Goal: Task Accomplishment & Management: Contribute content

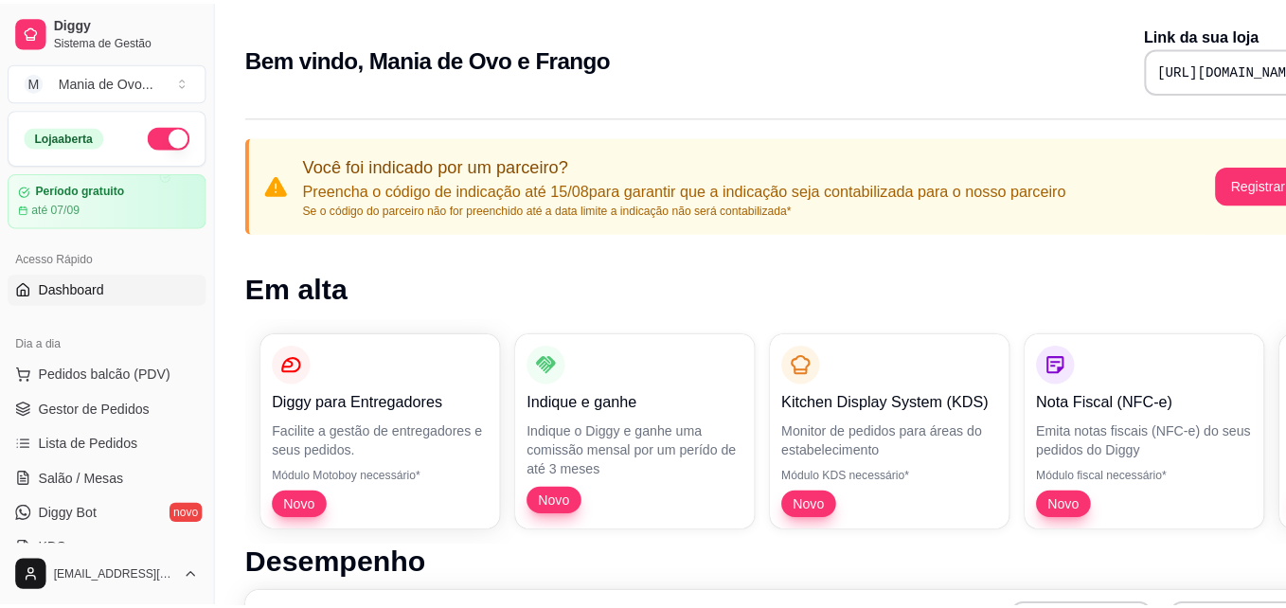
scroll to position [203, 0]
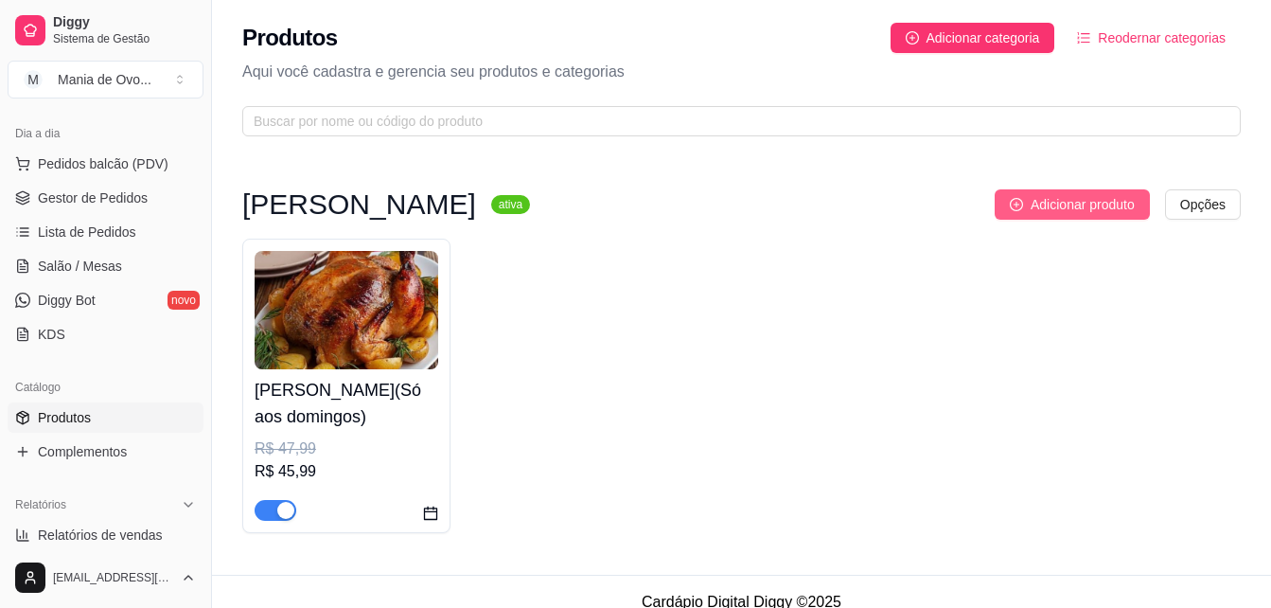
click at [1064, 194] on span "Adicionar produto" at bounding box center [1083, 204] width 104 height 21
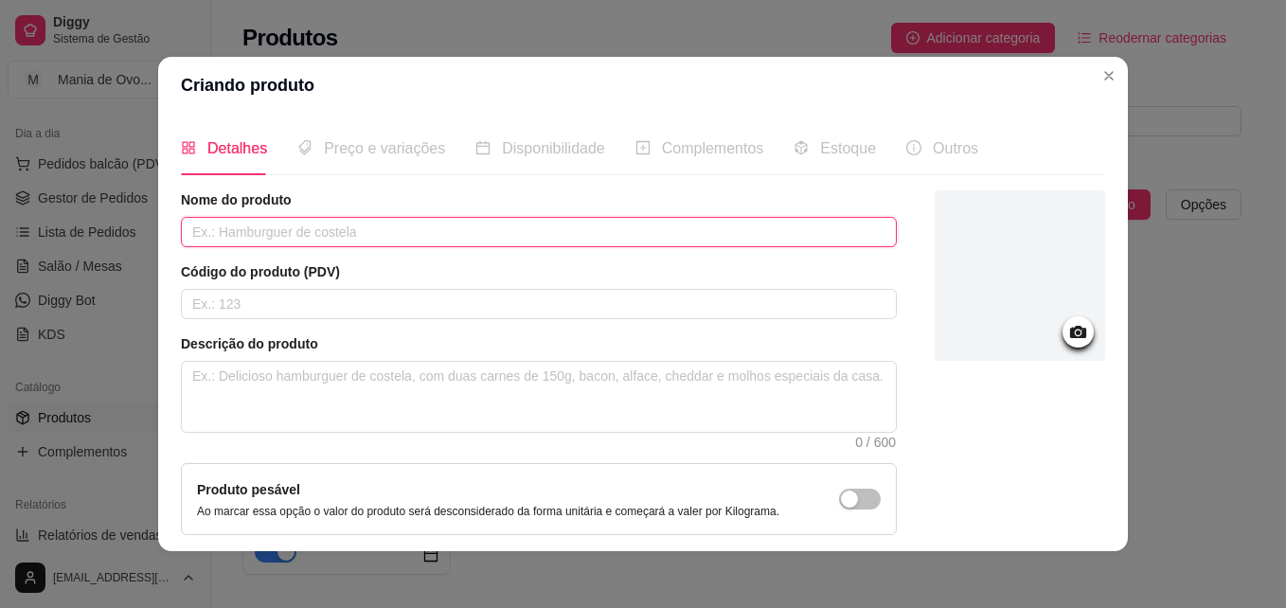
click at [313, 230] on input "text" at bounding box center [539, 232] width 716 height 30
click at [219, 232] on input "Farofa(100g)" at bounding box center [539, 232] width 716 height 30
type input "Farofa (100g)"
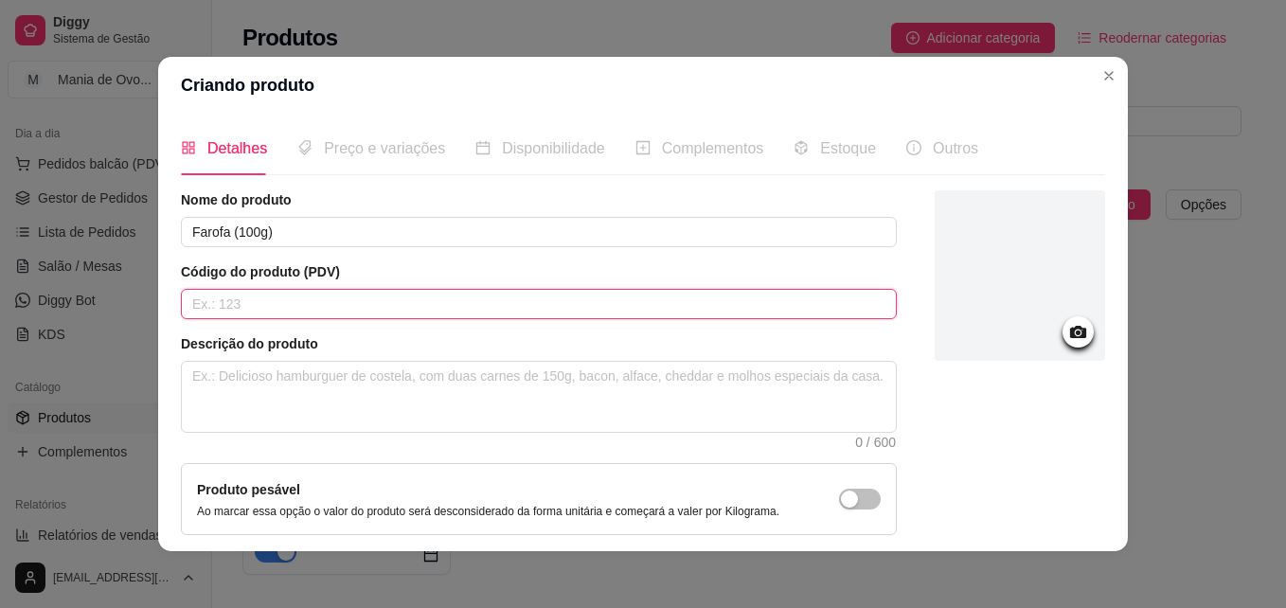
click at [285, 313] on input "text" at bounding box center [539, 304] width 716 height 30
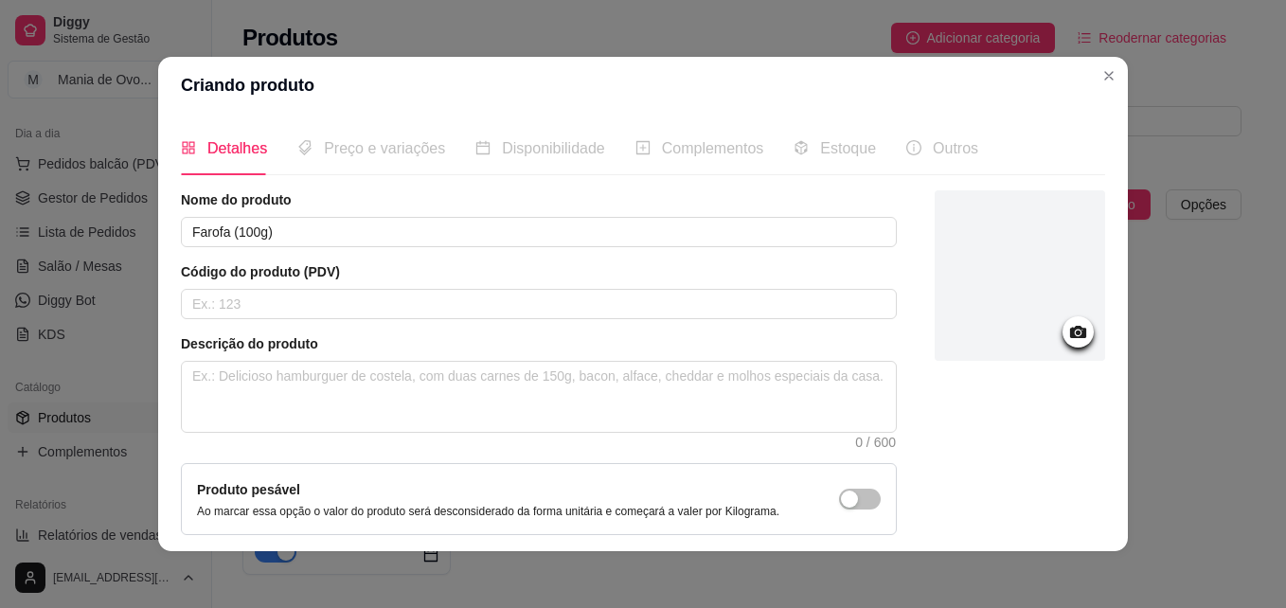
click at [1039, 339] on div at bounding box center [1019, 275] width 170 height 170
click at [952, 342] on div at bounding box center [1019, 275] width 170 height 170
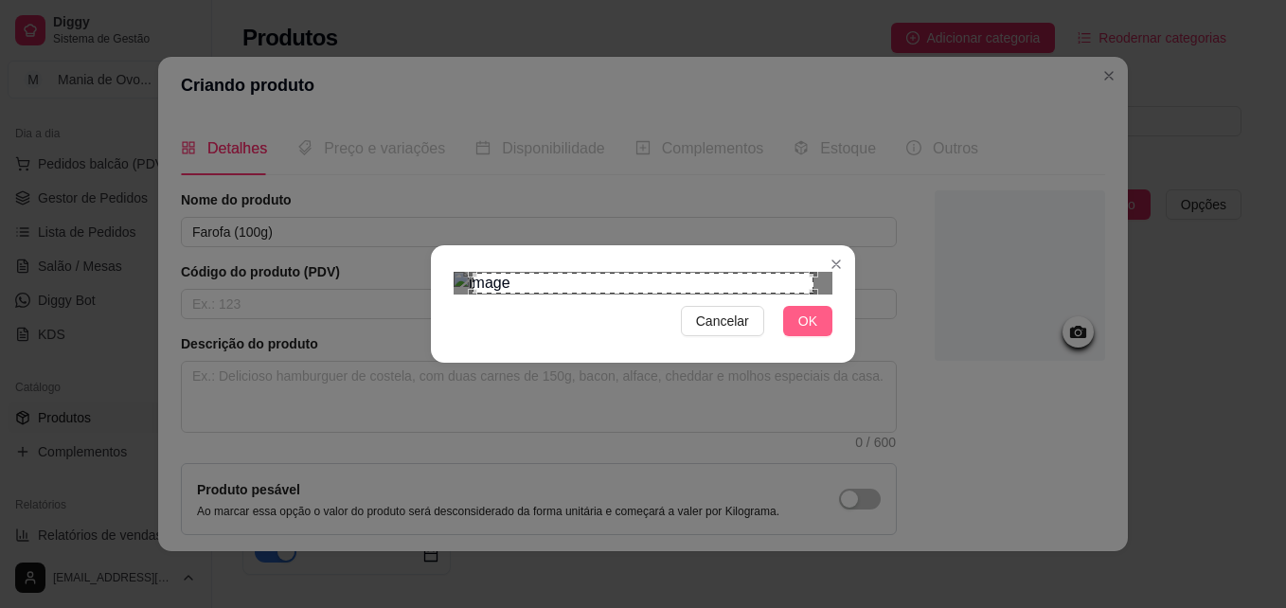
click at [799, 331] on span "OK" at bounding box center [807, 321] width 19 height 21
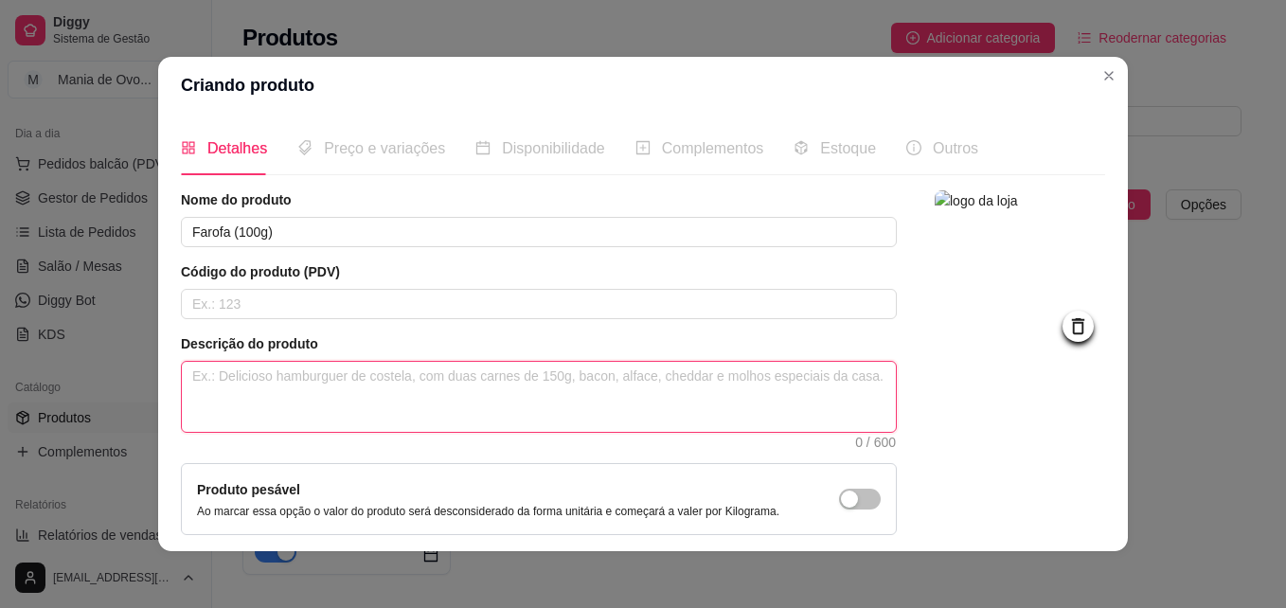
click at [415, 376] on textarea at bounding box center [539, 397] width 714 height 70
type textarea "U"
type textarea "Um"
type textarea "Uma"
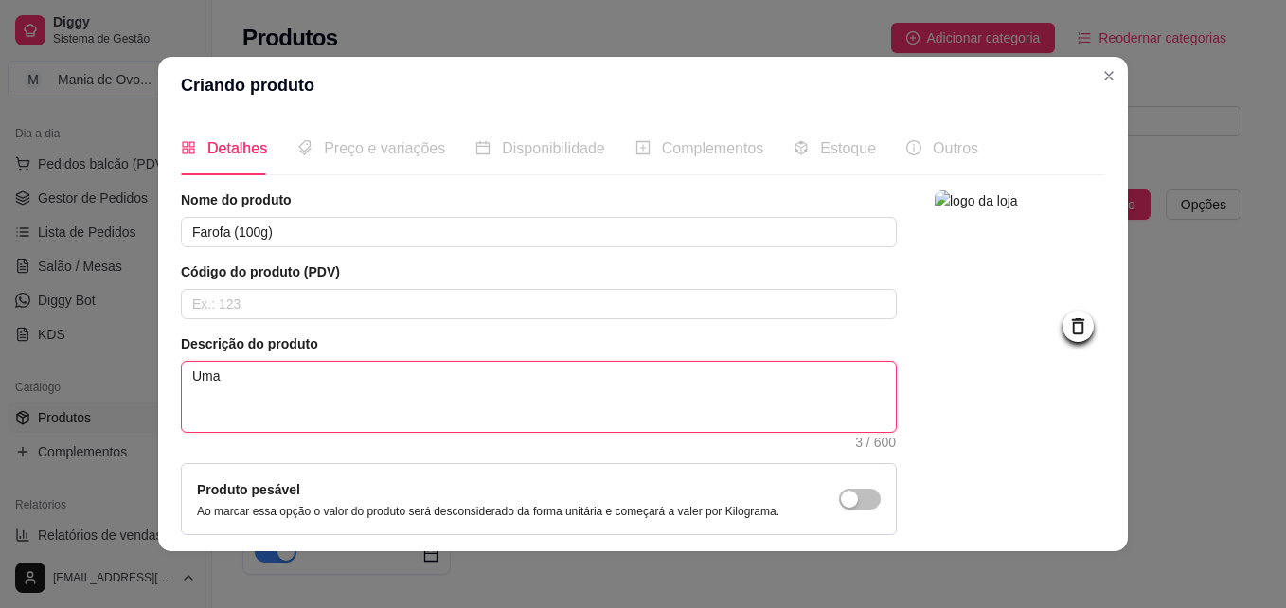
type textarea "Uma d"
type textarea "Uma de"
type textarea "Uma del"
type textarea "Uma deli"
type textarea "Uma delic"
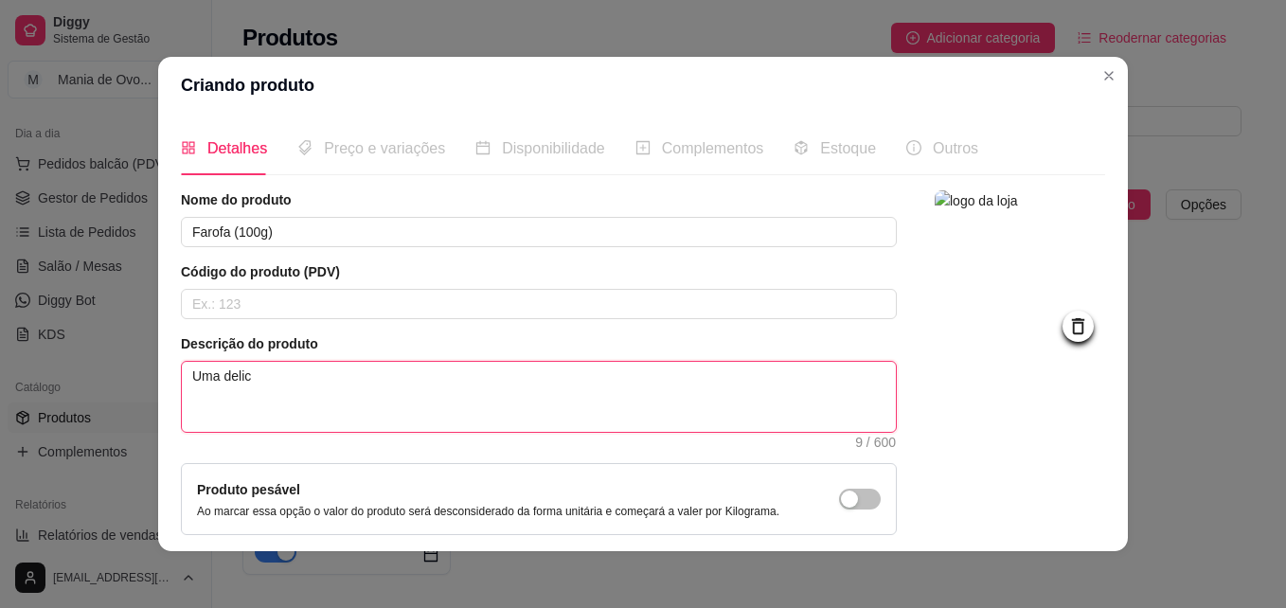
type textarea "Uma delici"
type textarea "Uma delic"
type textarea "Uma deli"
type textarea "Uma del"
type textarea "Uma de"
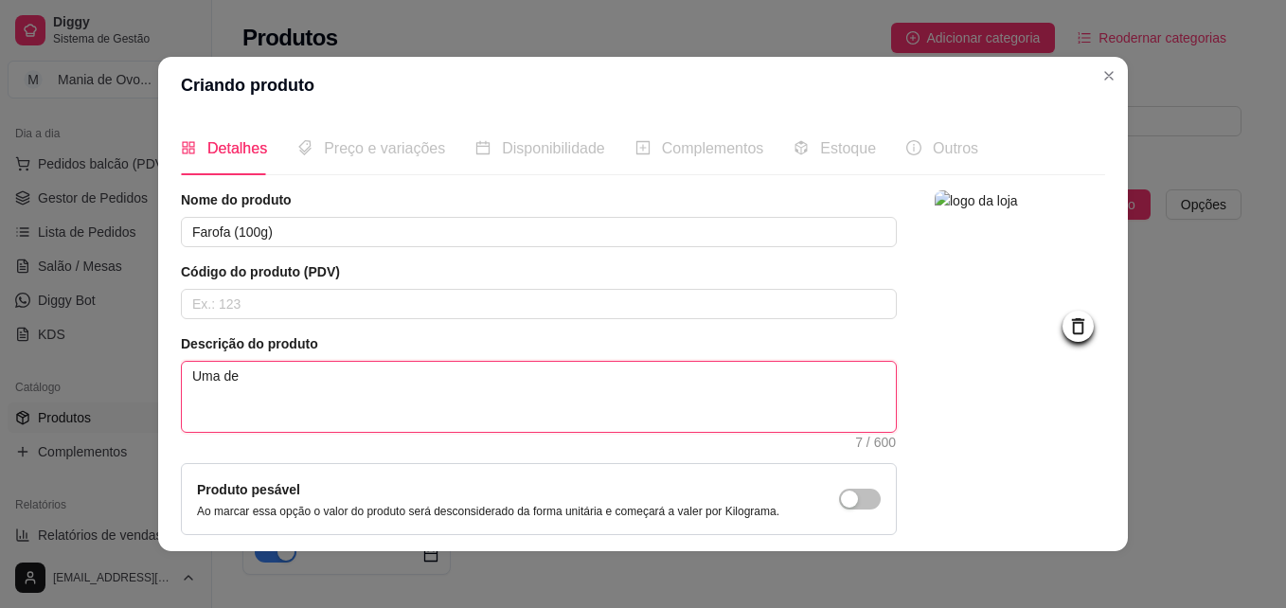
type textarea "Uma d"
type textarea "Uma"
type textarea "Uma s"
type textarea "Uma su"
type textarea "Uma suc"
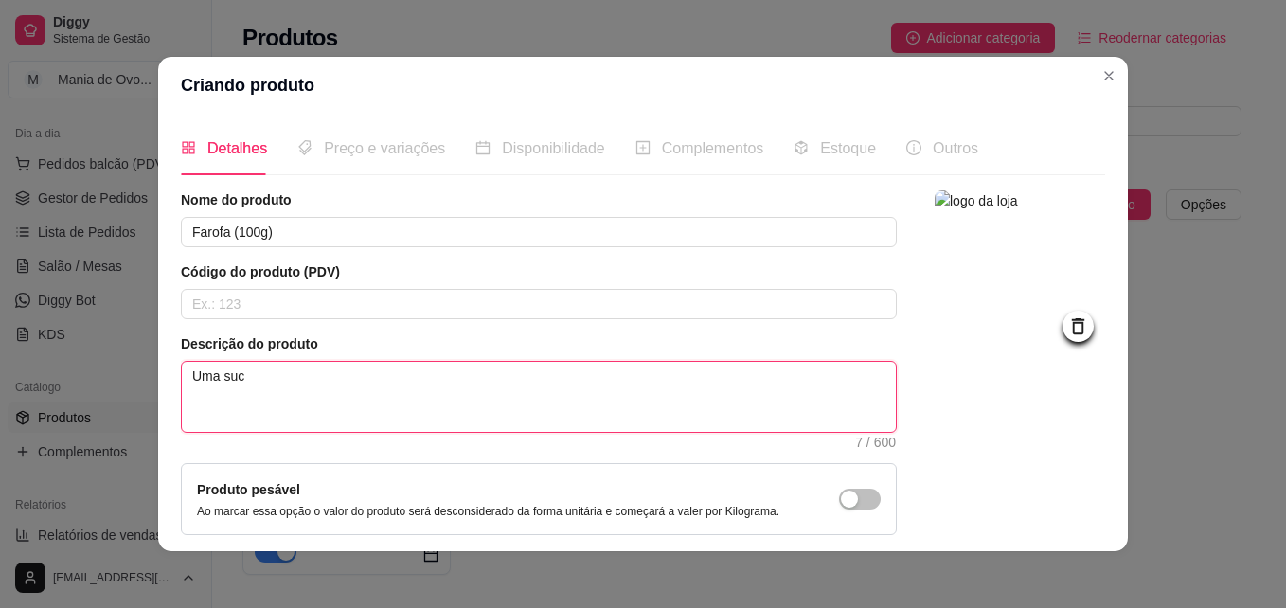
type textarea "Uma sucl"
type textarea "Uma sucle"
type textarea "Uma suclen"
type textarea "Uma suclent"
type textarea "Uma suclen"
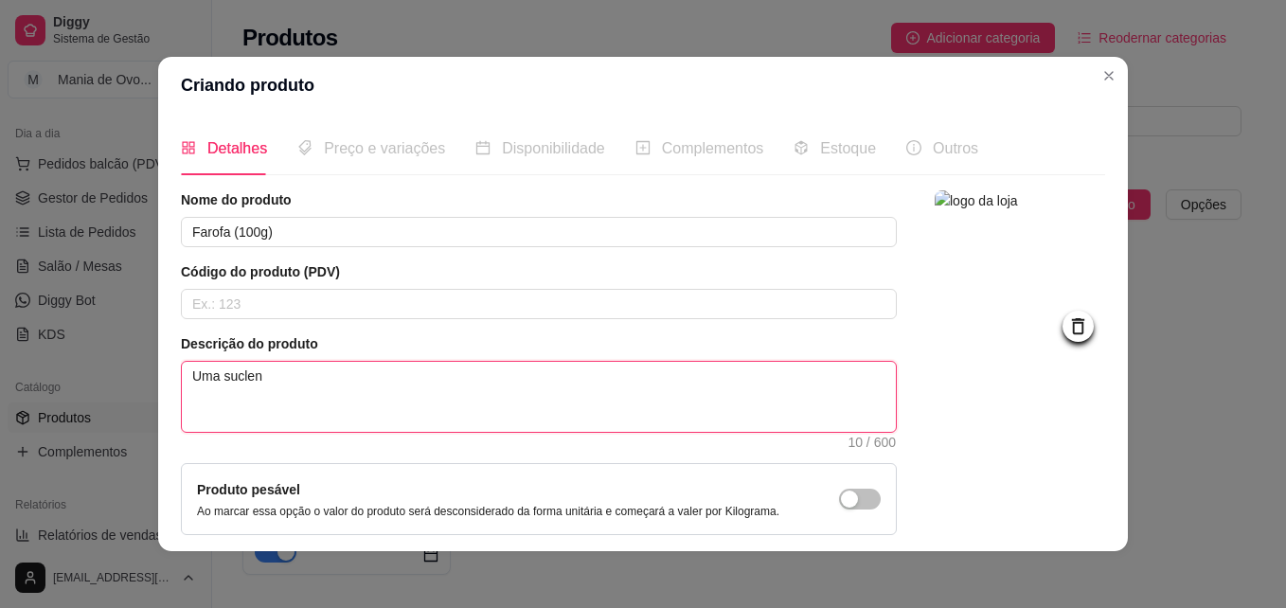
type textarea "Uma sucle"
type textarea "Uma sucl"
type textarea "Uma suc"
type textarea "Uma sucu"
type textarea "Uma sucul"
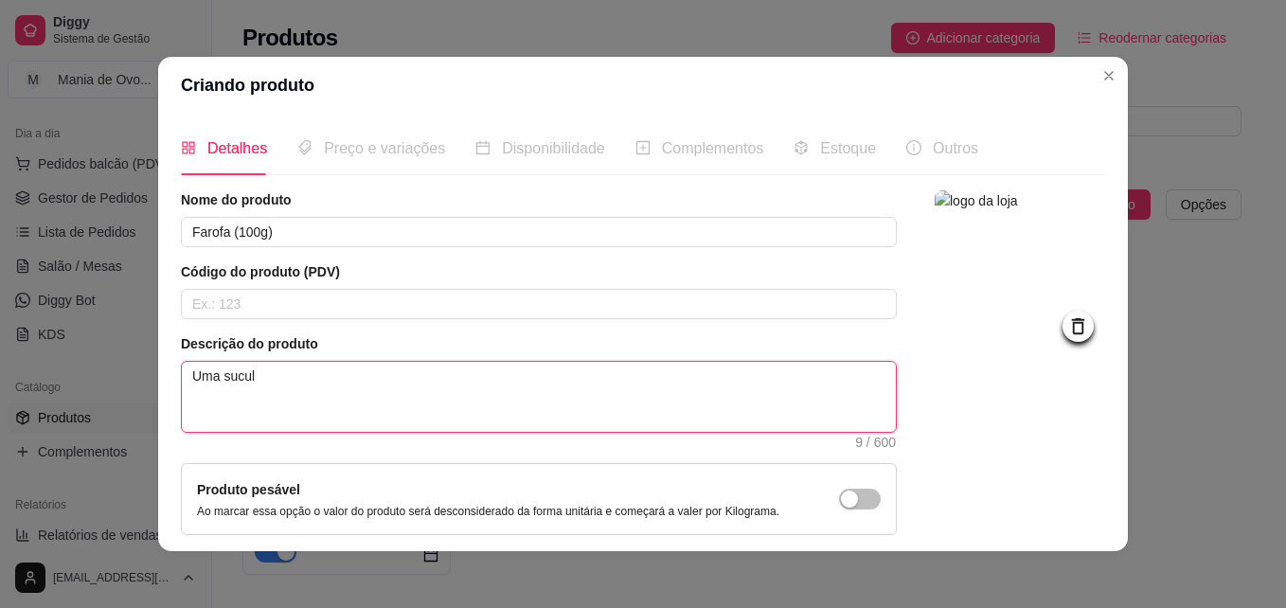
type textarea "Uma sucule"
type textarea "Uma suculen"
type textarea "Uma suculent"
type textarea "Uma suculenta"
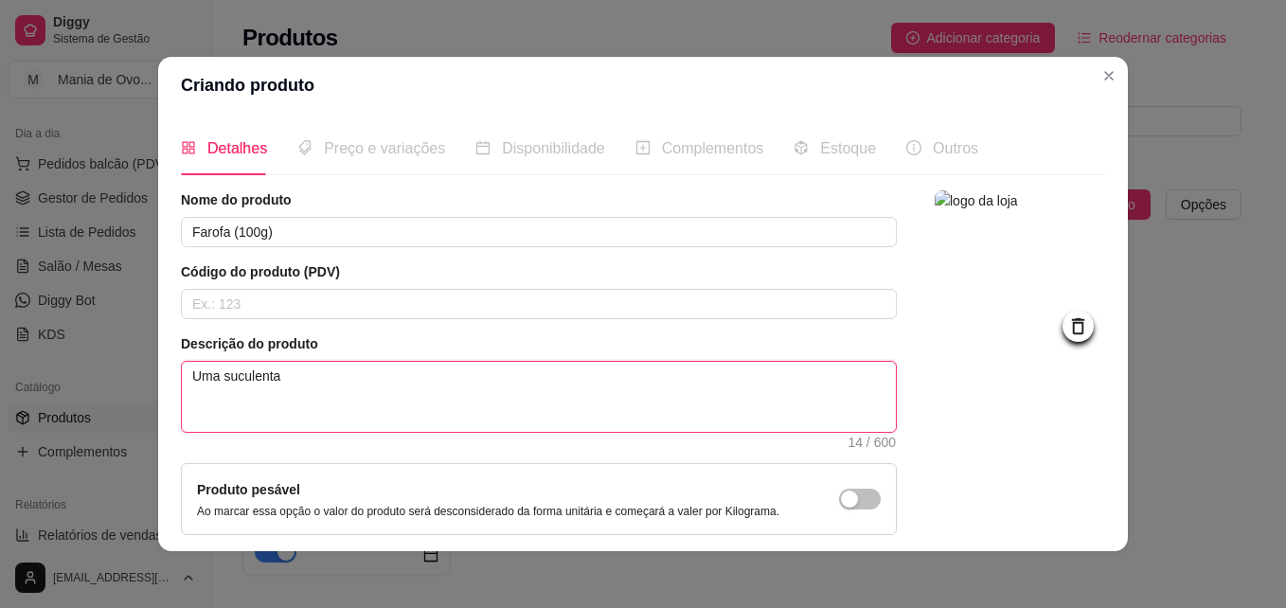
type textarea "Uma suculenta f"
type textarea "Uma suculenta fa"
type textarea "Uma suculenta far"
type textarea "Uma suculenta faro"
type textarea "Uma suculenta farof"
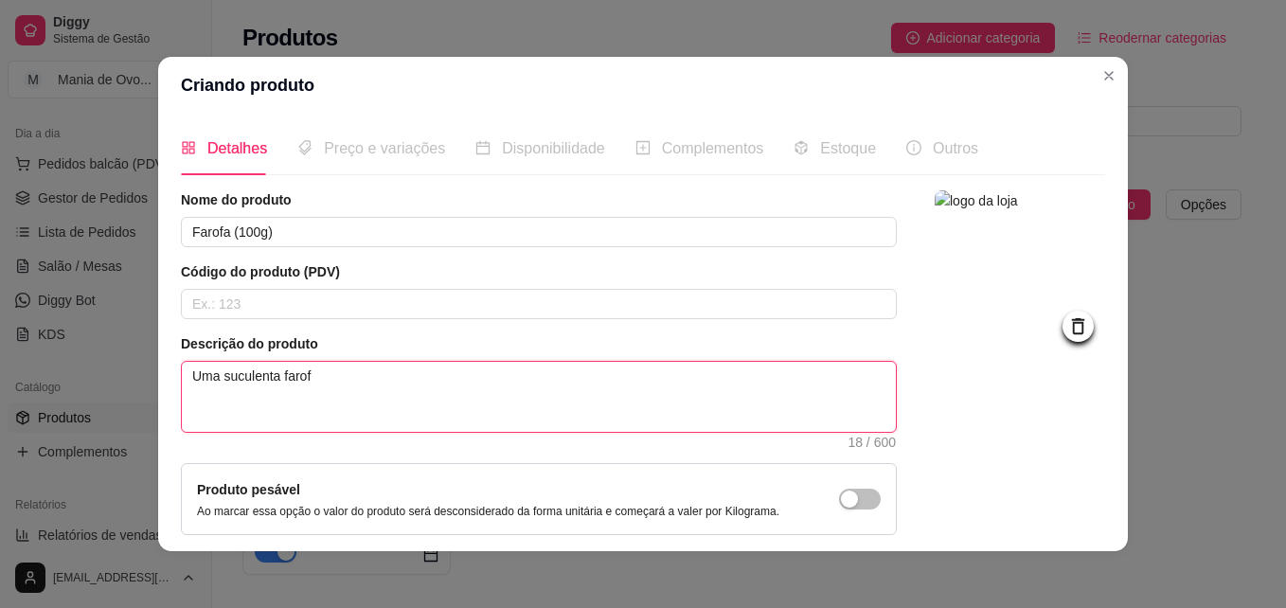
type textarea "Uma suculenta farofa"
type textarea "Uma suculenta farofa c"
type textarea "Uma suculenta farofa co"
type textarea "Uma suculenta farofa com"
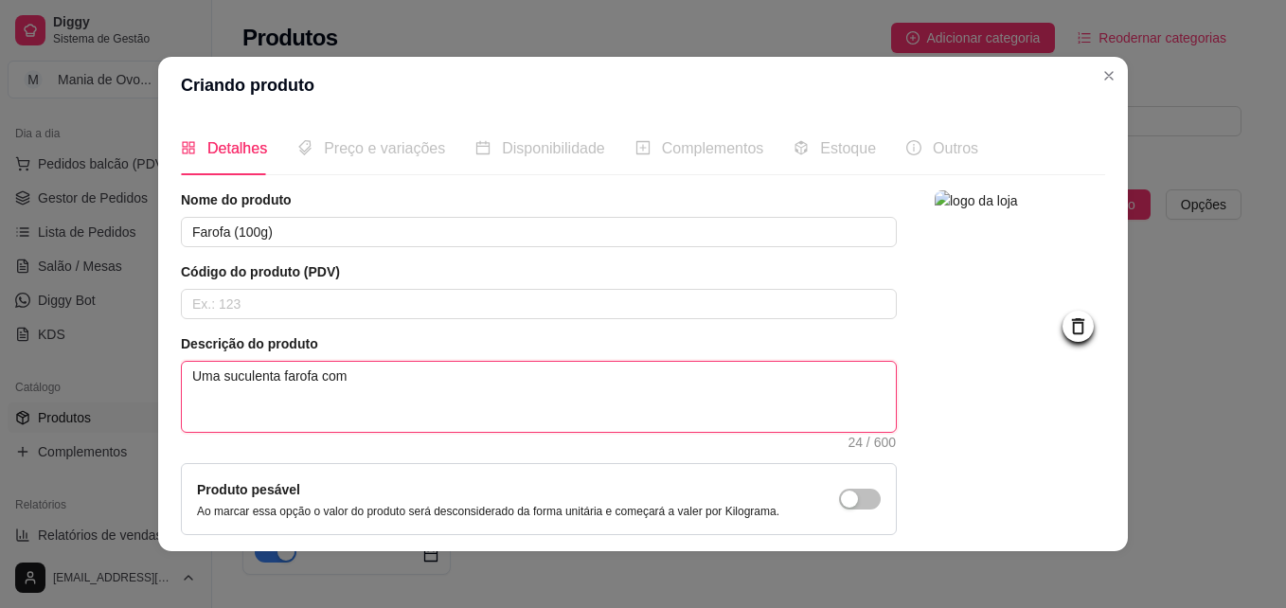
type textarea "Uma suculenta farofa com"
